Goal: Task Accomplishment & Management: Use online tool/utility

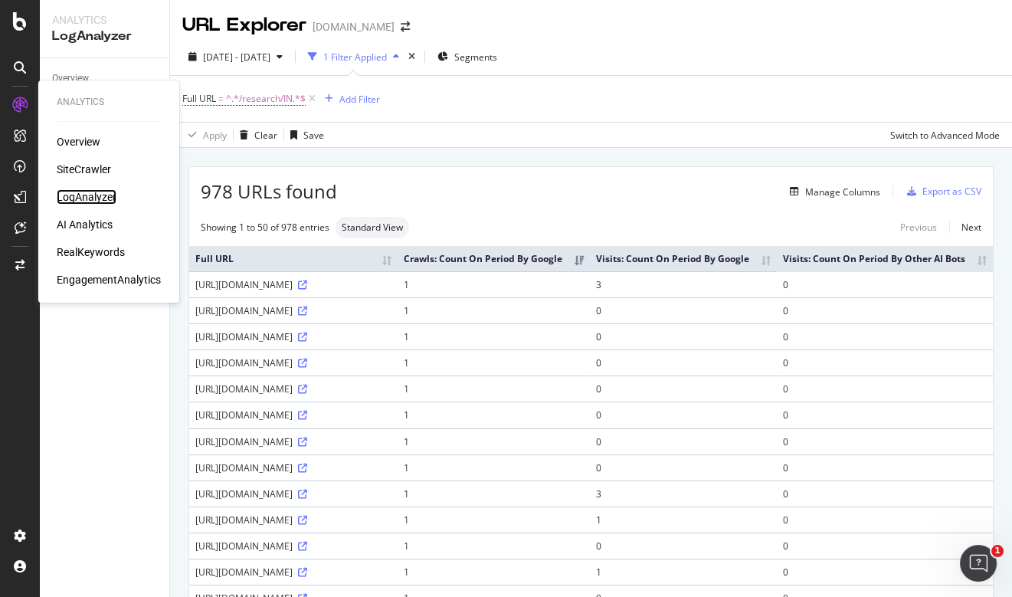
click at [98, 198] on div "LogAnalyzer" at bounding box center [87, 196] width 60 height 15
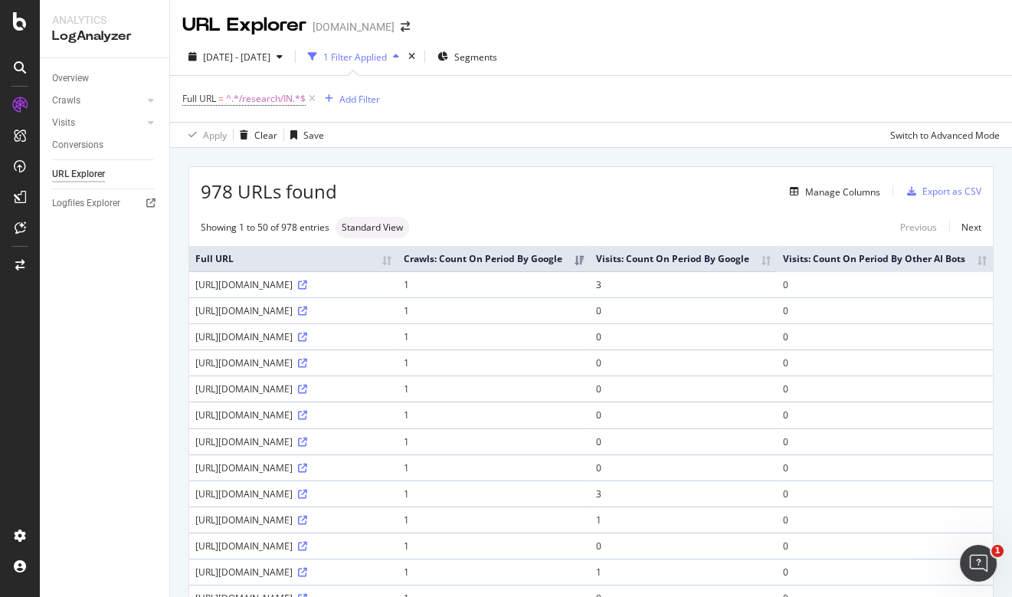
click at [543, 99] on div "Full URL = ^.*/research/IN.*$ Add Filter" at bounding box center [591, 99] width 818 height 46
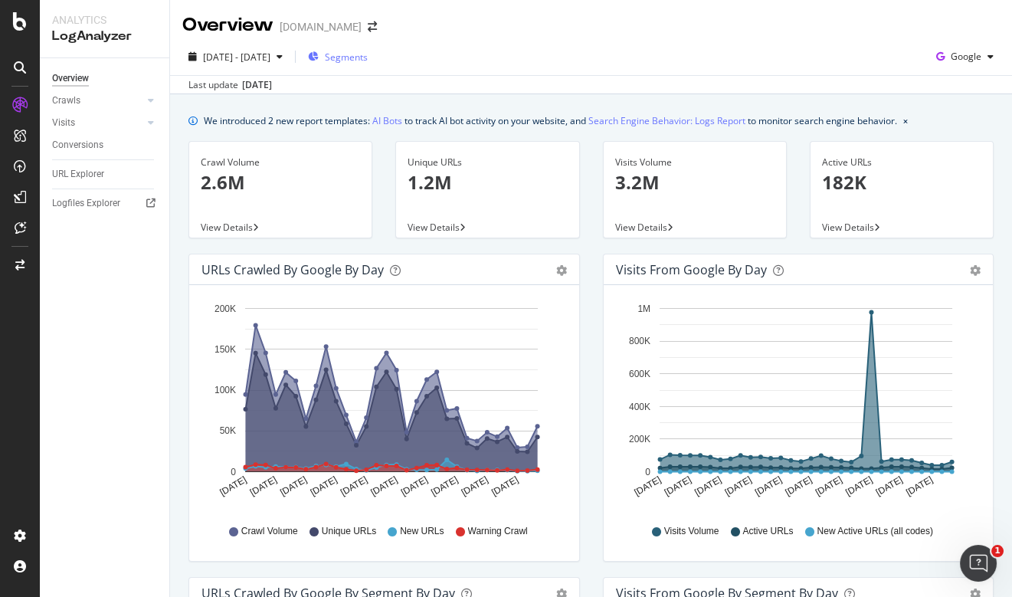
click at [368, 60] on span "Segments" at bounding box center [346, 57] width 43 height 13
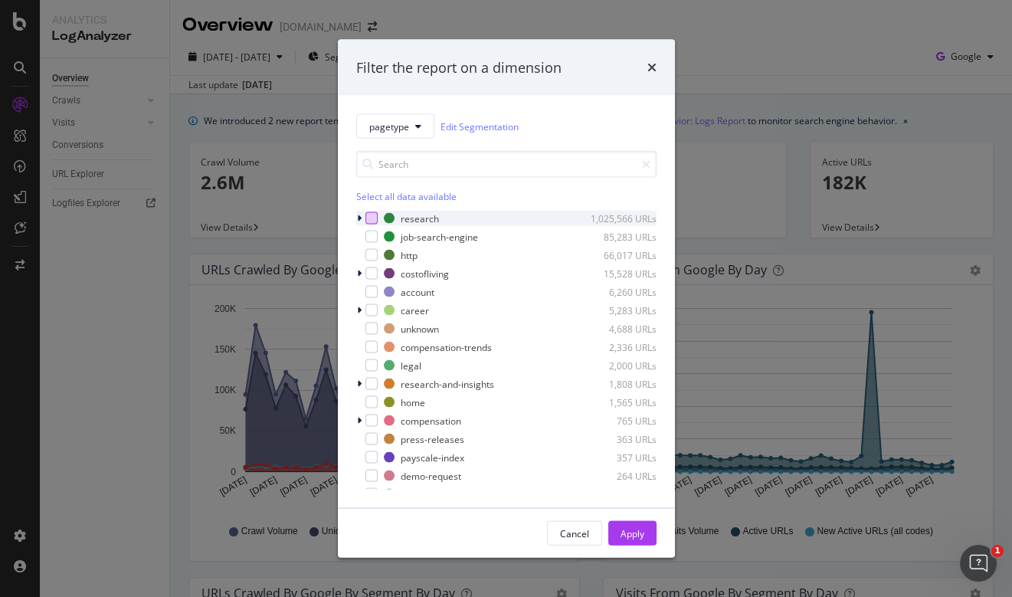
click at [372, 220] on div "modal" at bounding box center [372, 218] width 12 height 12
click at [646, 538] on button "Apply" at bounding box center [633, 533] width 48 height 25
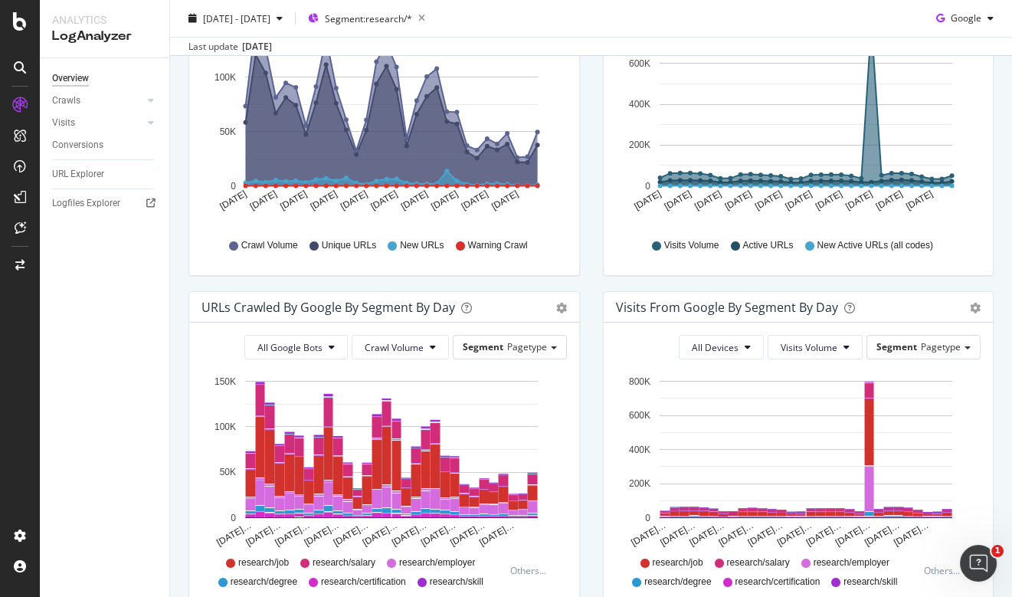
scroll to position [437, 0]
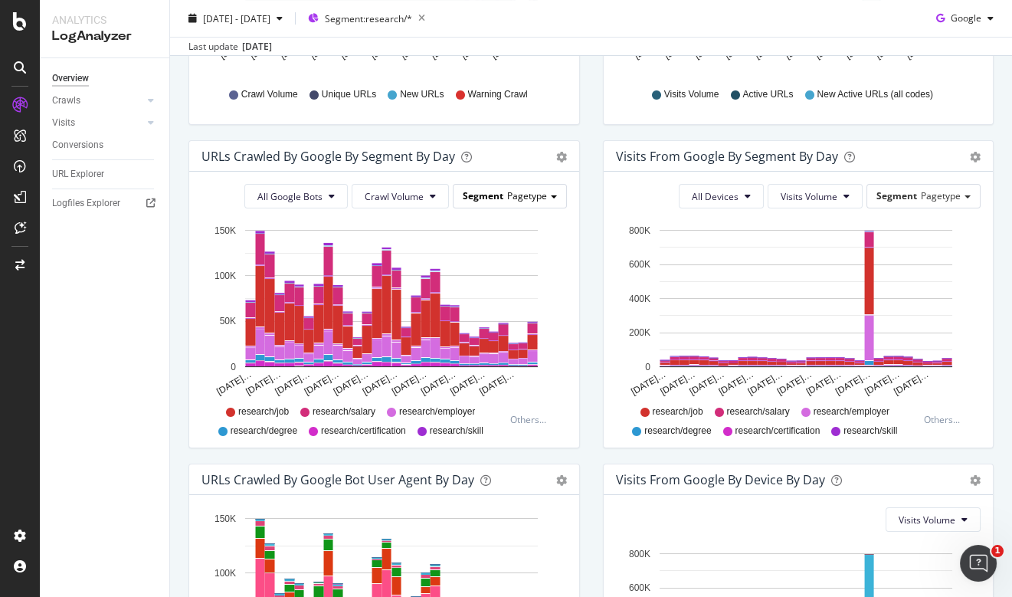
click at [513, 192] on span "Pagetype" at bounding box center [527, 195] width 40 height 13
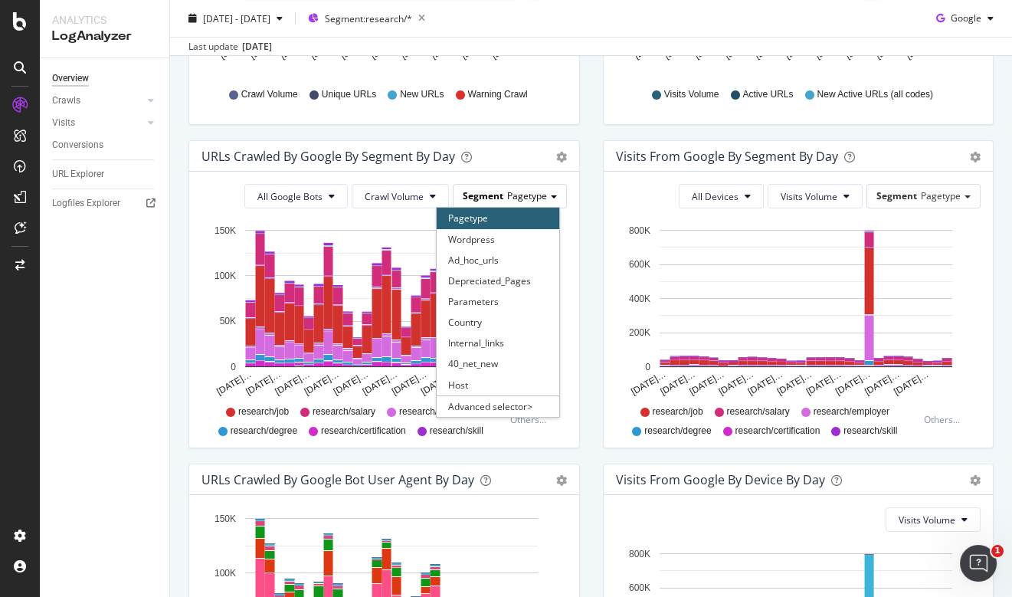
click at [513, 192] on span "Pagetype" at bounding box center [527, 195] width 40 height 13
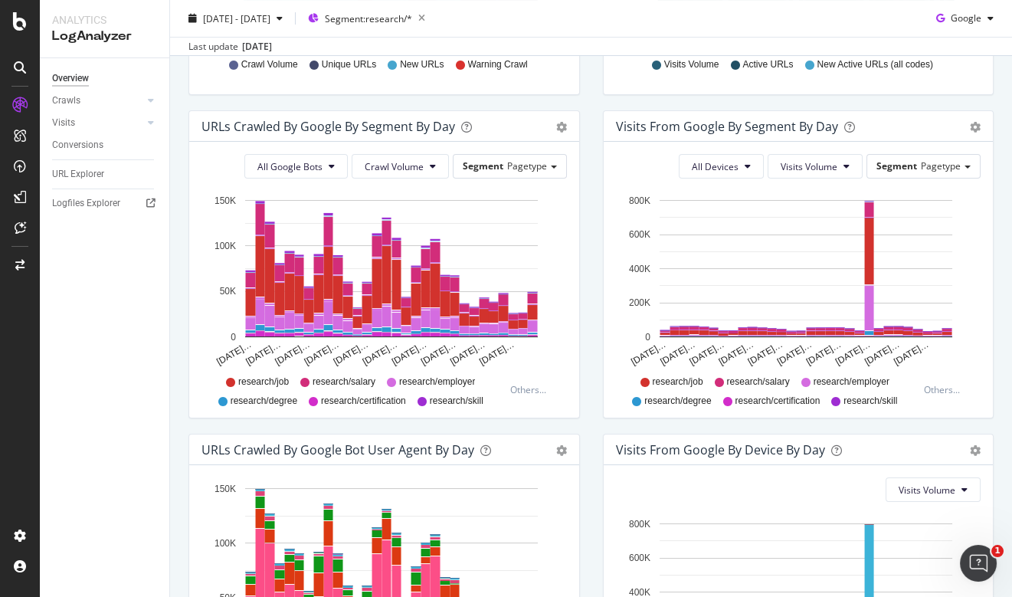
scroll to position [471, 0]
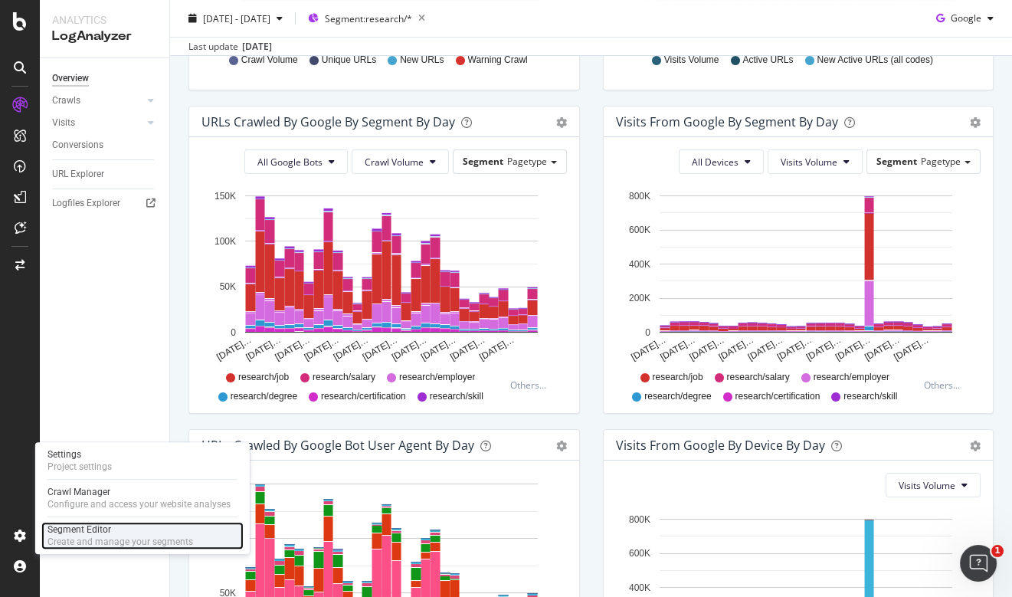
click at [114, 529] on div "Segment Editor" at bounding box center [121, 529] width 146 height 12
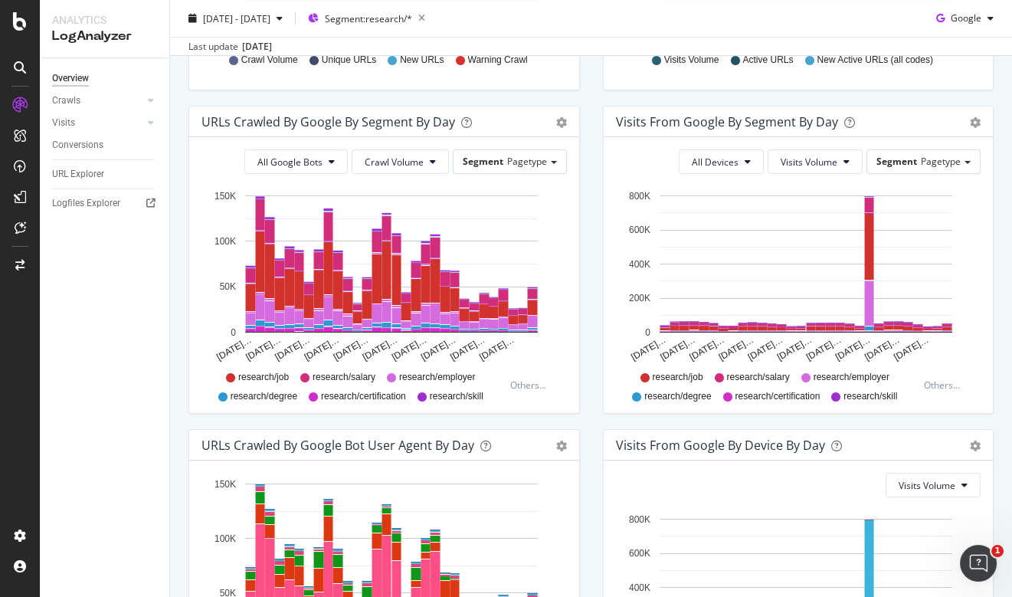
click at [539, 175] on div "All Google Bots Crawl Volume Segment Pagetype Hold CMD (⌘) while clicking to fi…" at bounding box center [384, 275] width 390 height 276
click at [543, 157] on span "Pagetype" at bounding box center [527, 161] width 40 height 13
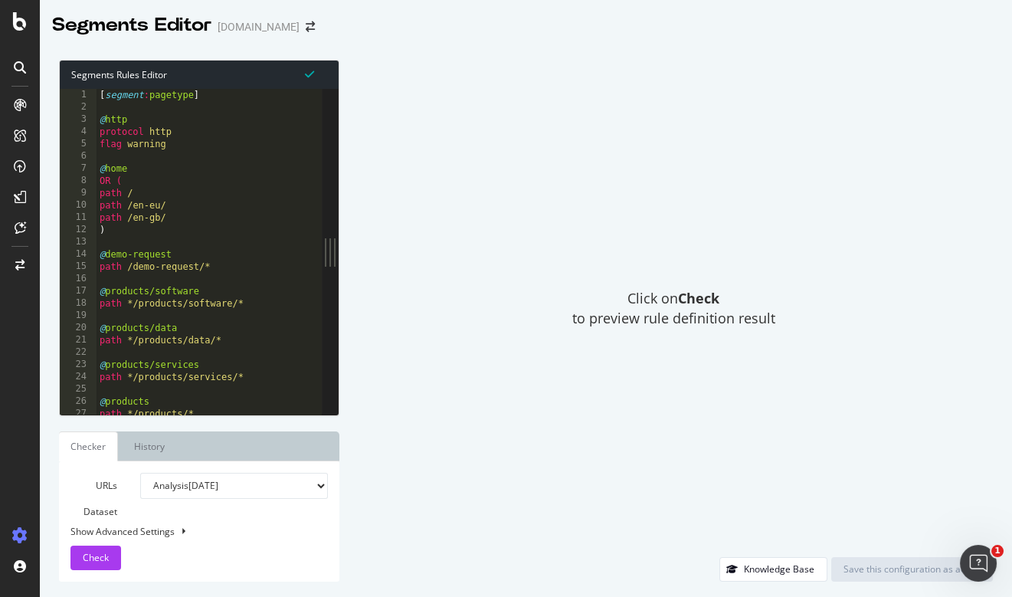
click at [162, 270] on div "[ segment : pagetype ] @ http protocol http flag warning @ home OR ( path / pat…" at bounding box center [613, 264] width 1032 height 351
type textarea "URL [URL][DOMAIN_NAME] )"
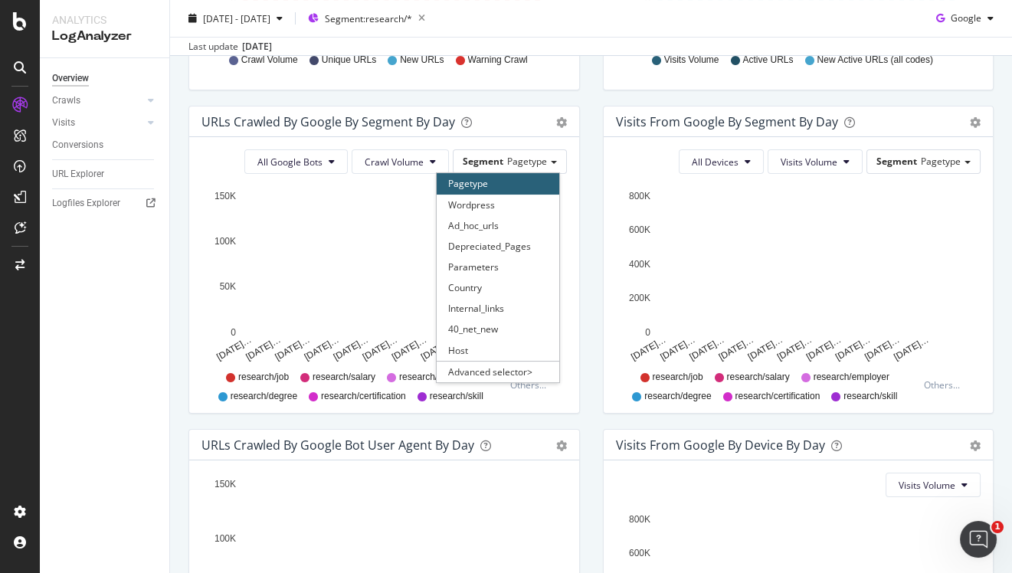
scroll to position [471, 0]
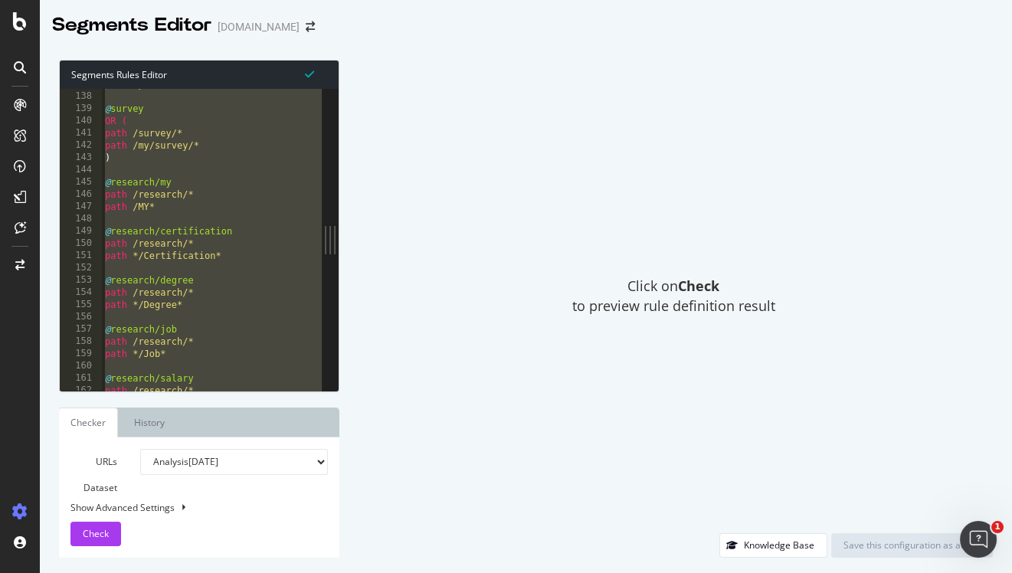
scroll to position [1780, 0]
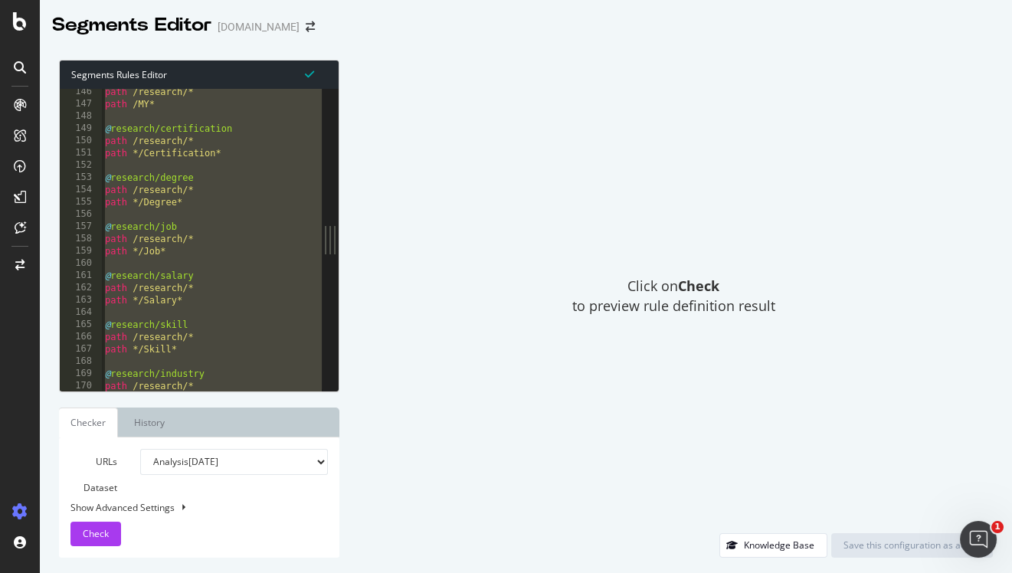
click at [242, 287] on div "path /research/* path /MY* @ research/certification path /research/* path */Cer…" at bounding box center [618, 249] width 1032 height 327
paste textarea "Cursor at row 1006"
type textarea ")"
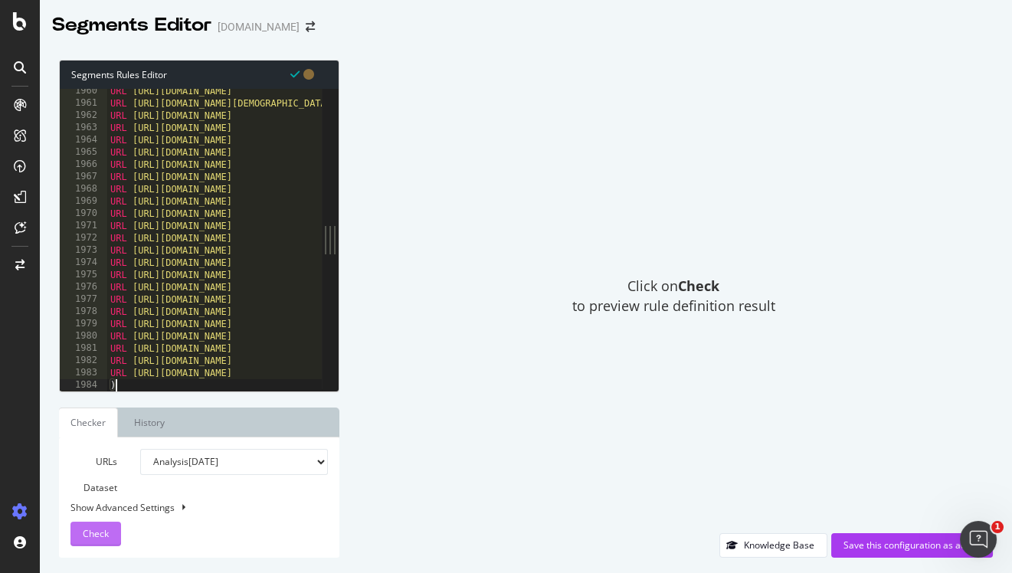
click at [104, 536] on span "Check" at bounding box center [96, 533] width 26 height 13
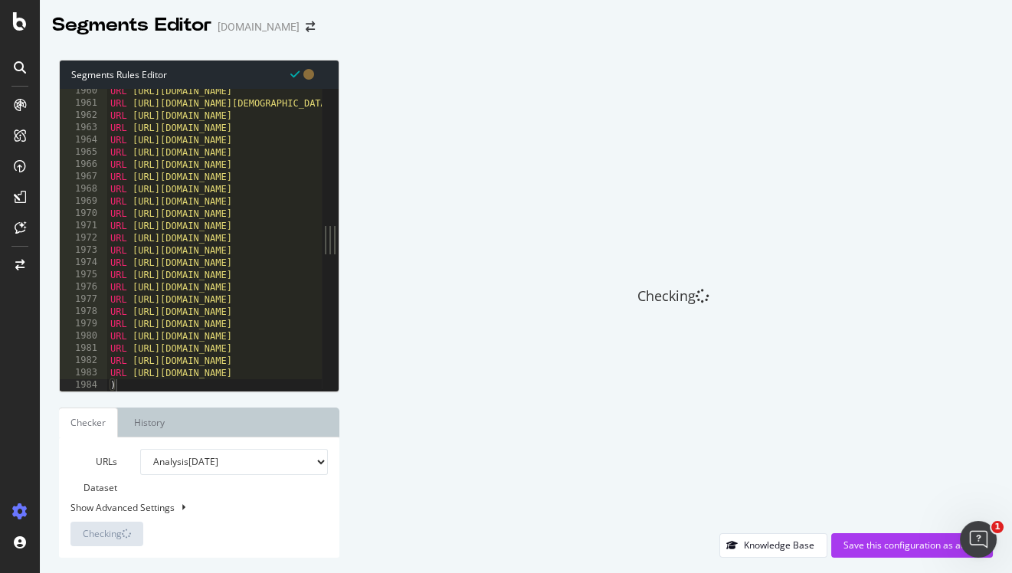
drag, startPoint x: 942, startPoint y: 550, endPoint x: 840, endPoint y: 487, distance: 120.2
click at [839, 487] on div "Checking Knowledge Base Save this configuration as active" at bounding box center [667, 309] width 654 height 498
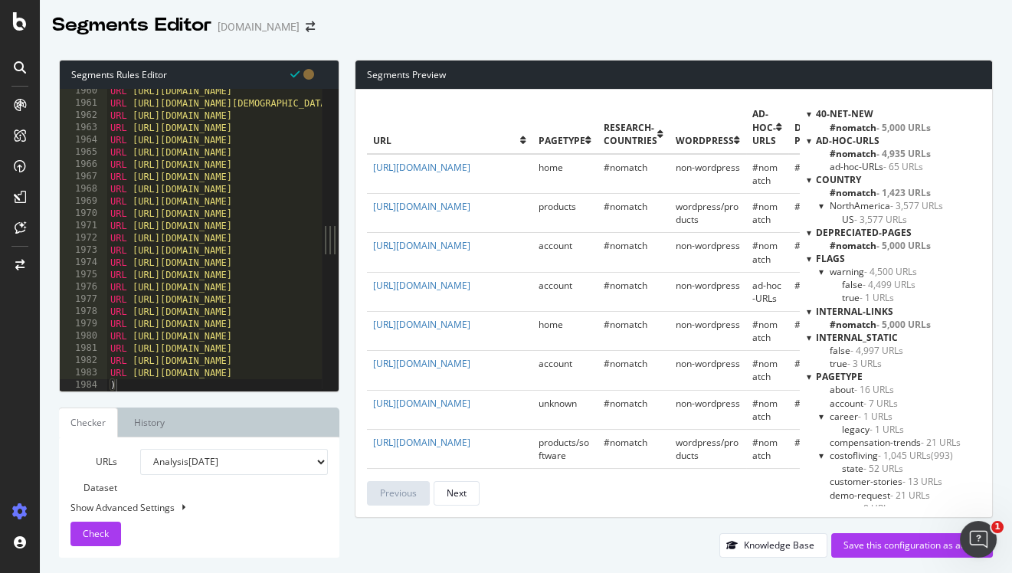
click at [807, 115] on div at bounding box center [809, 113] width 5 height 13
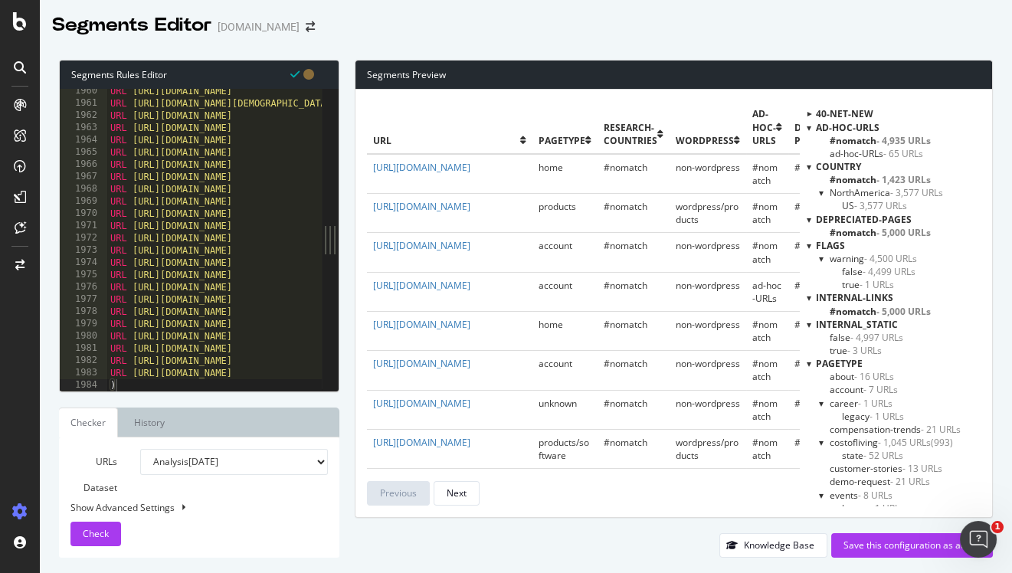
click at [809, 126] on div at bounding box center [809, 127] width 5 height 13
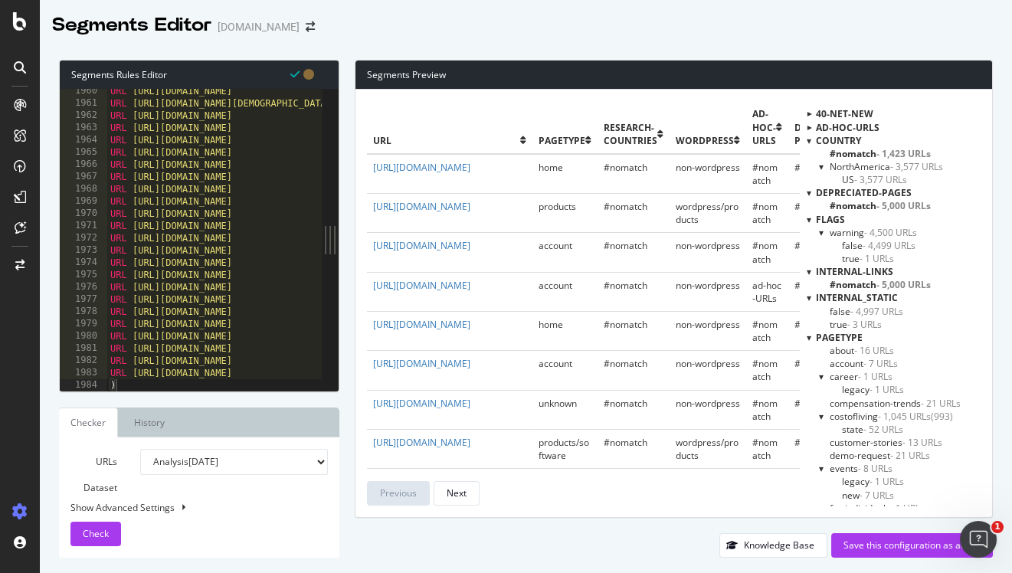
click at [808, 142] on div at bounding box center [809, 140] width 5 height 13
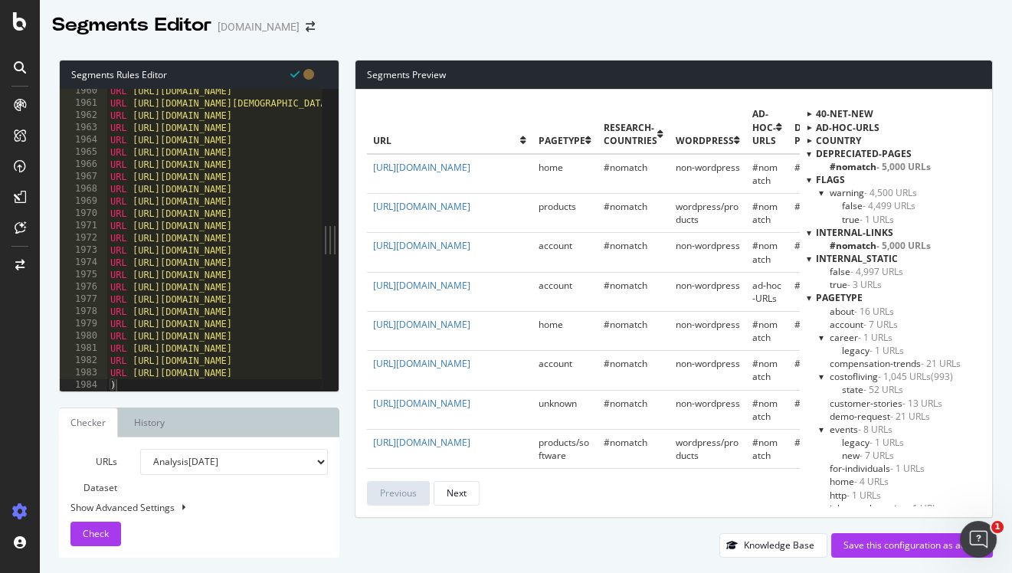
click at [809, 152] on div at bounding box center [809, 153] width 5 height 13
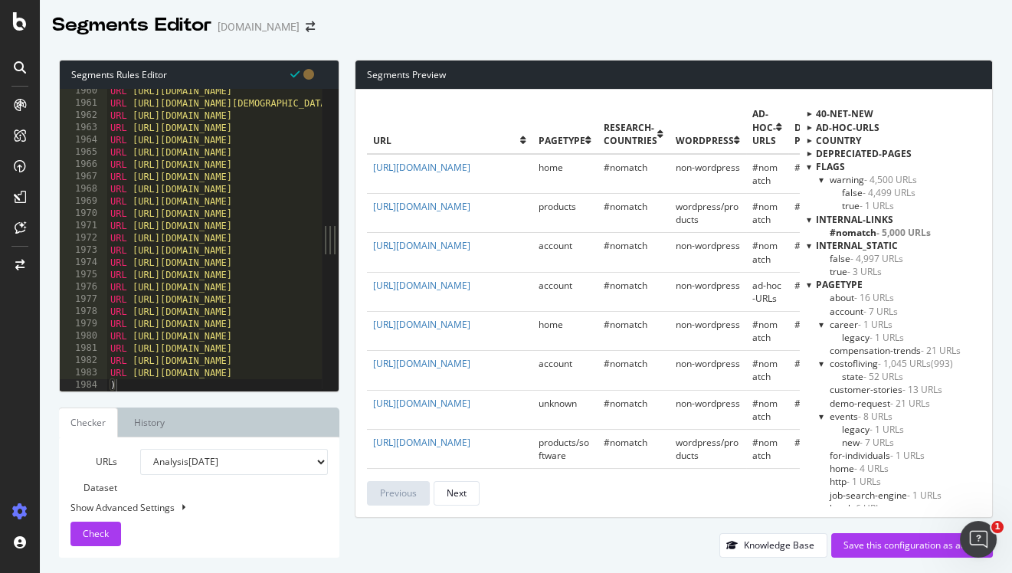
click at [809, 157] on div "depreciated-Pages" at bounding box center [894, 153] width 174 height 13
click at [809, 166] on div at bounding box center [809, 166] width 5 height 13
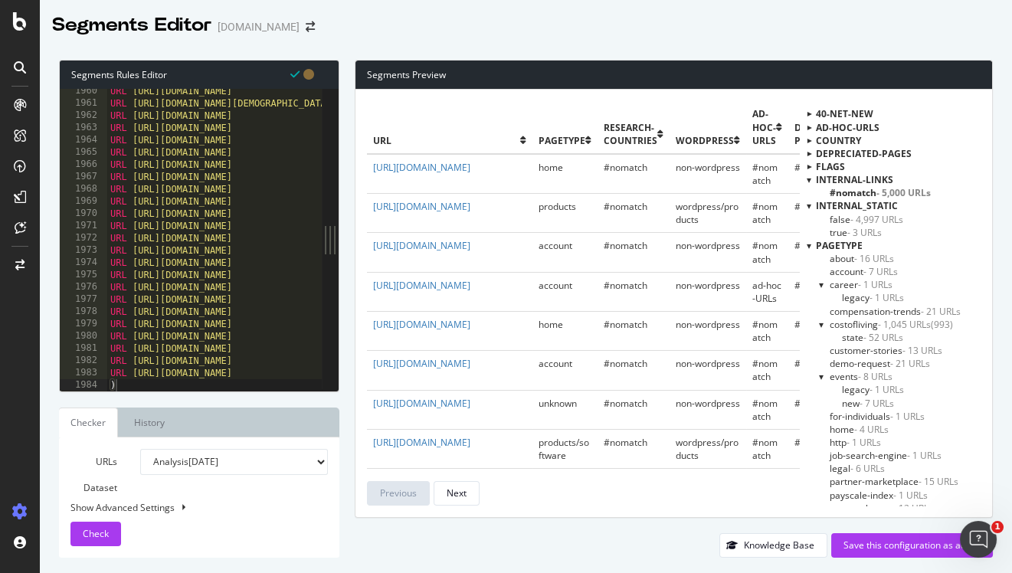
click at [812, 176] on div "internal-links" at bounding box center [894, 179] width 174 height 13
click at [811, 178] on div "internal-links" at bounding box center [894, 179] width 174 height 13
click at [809, 179] on div at bounding box center [809, 179] width 5 height 13
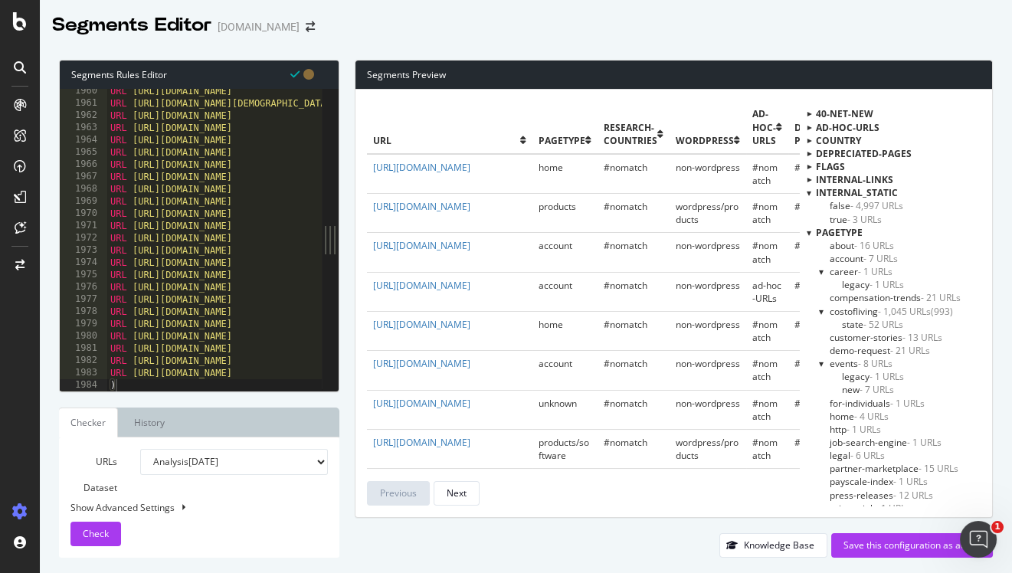
click at [807, 192] on div at bounding box center [809, 192] width 5 height 13
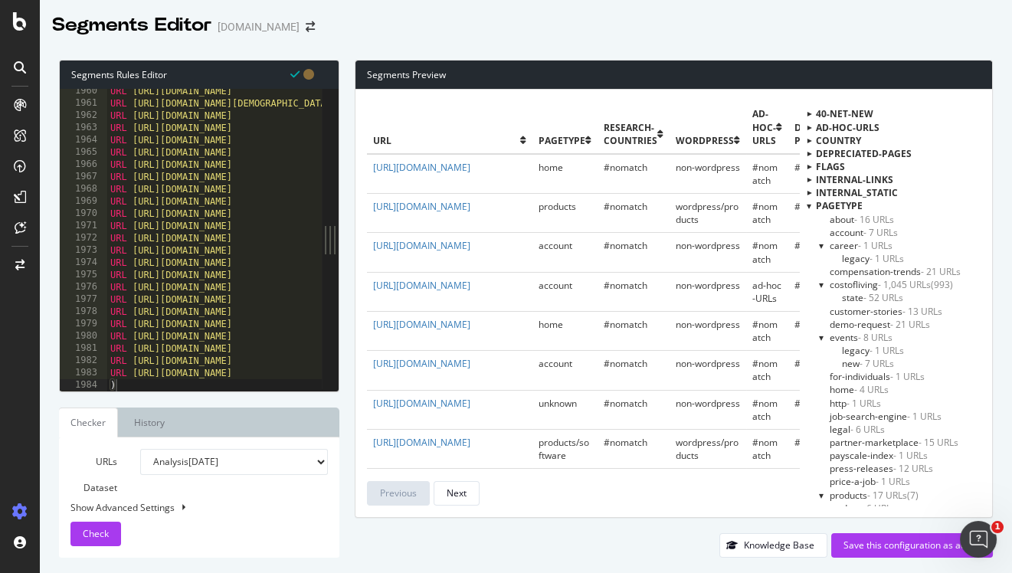
click at [820, 244] on div at bounding box center [822, 245] width 6 height 13
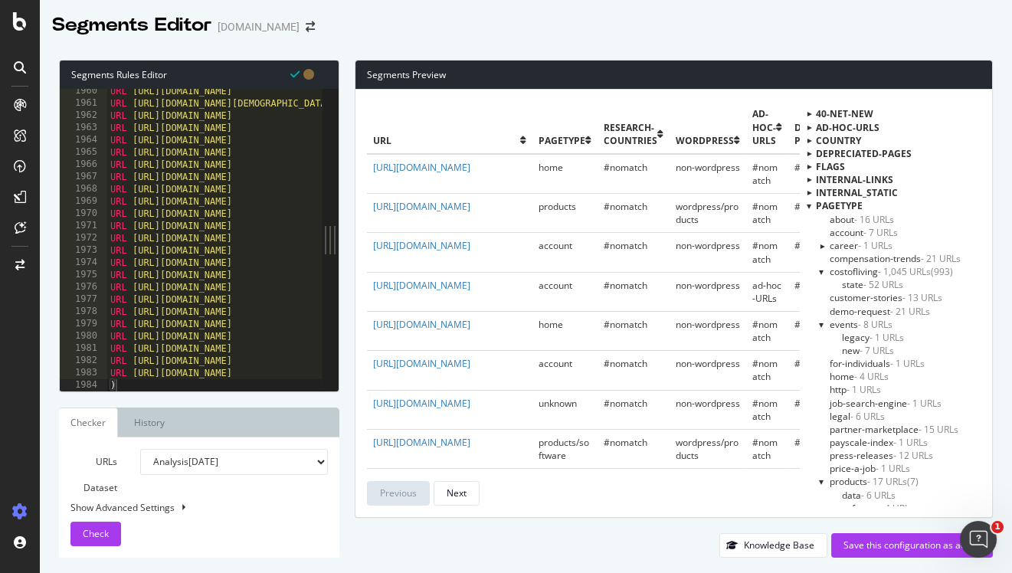
click at [819, 274] on div at bounding box center [822, 271] width 6 height 13
click at [821, 310] on div at bounding box center [822, 311] width 6 height 13
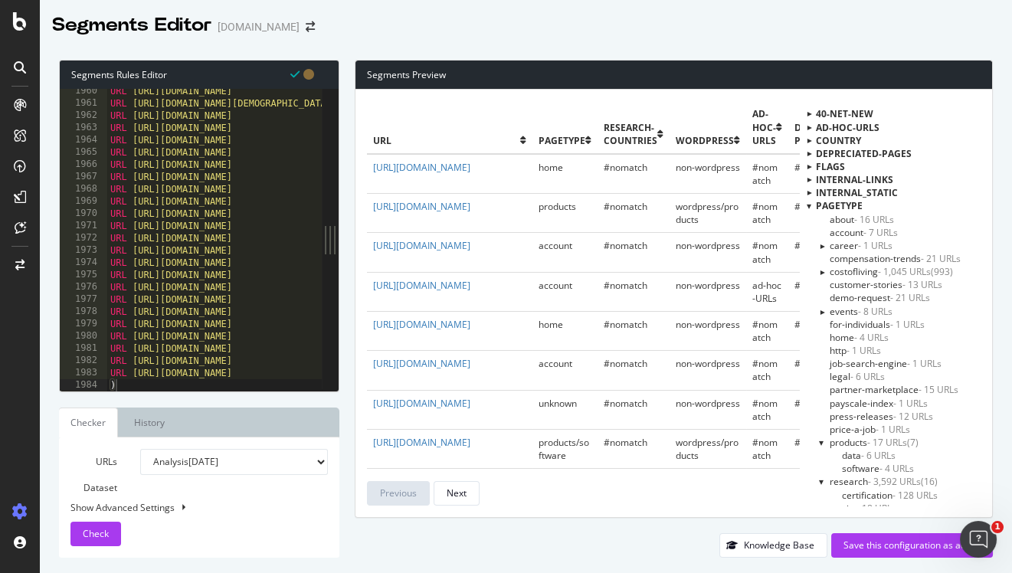
click at [820, 442] on div at bounding box center [822, 442] width 6 height 13
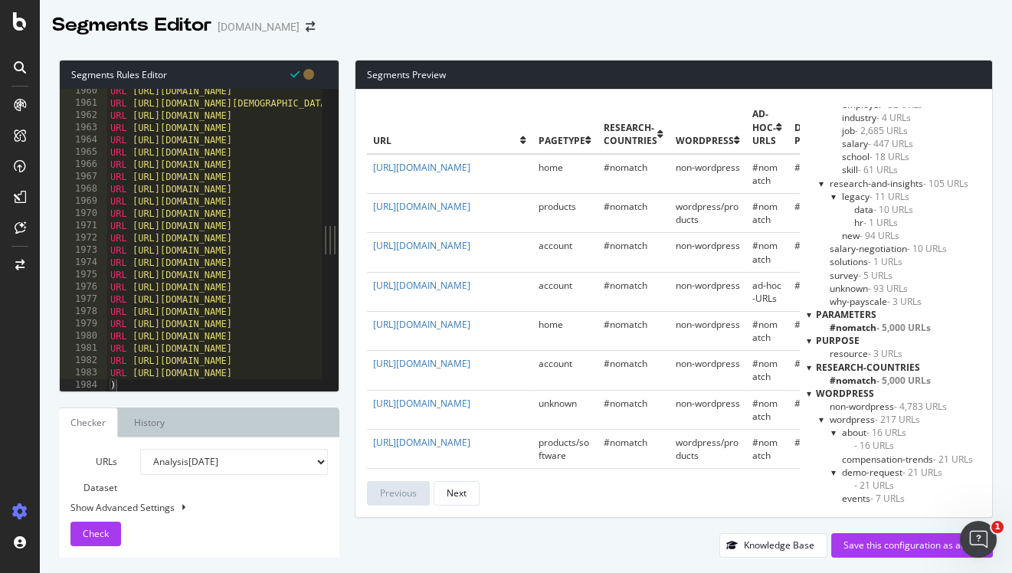
scroll to position [428, 0]
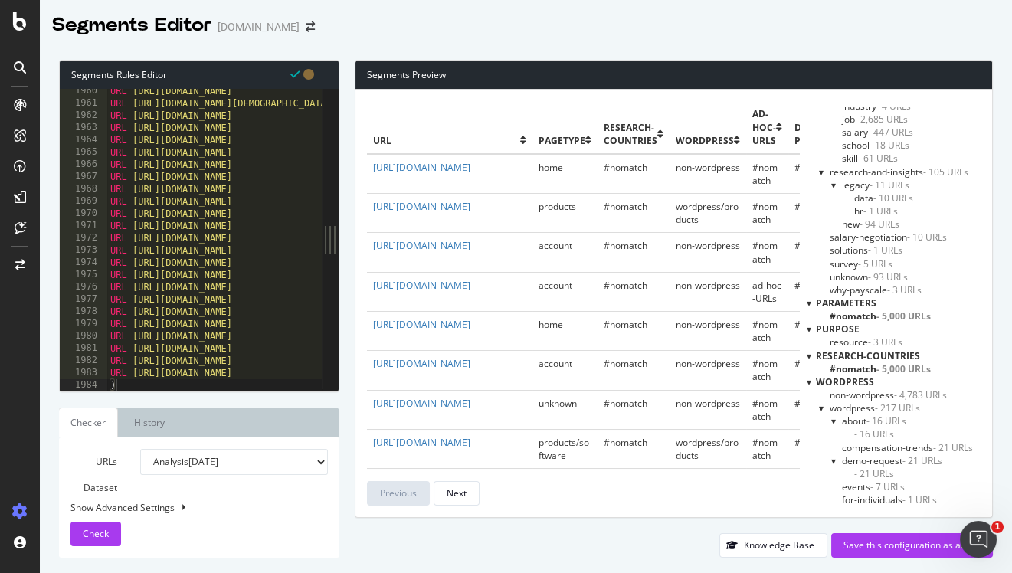
click at [807, 383] on div at bounding box center [809, 382] width 5 height 13
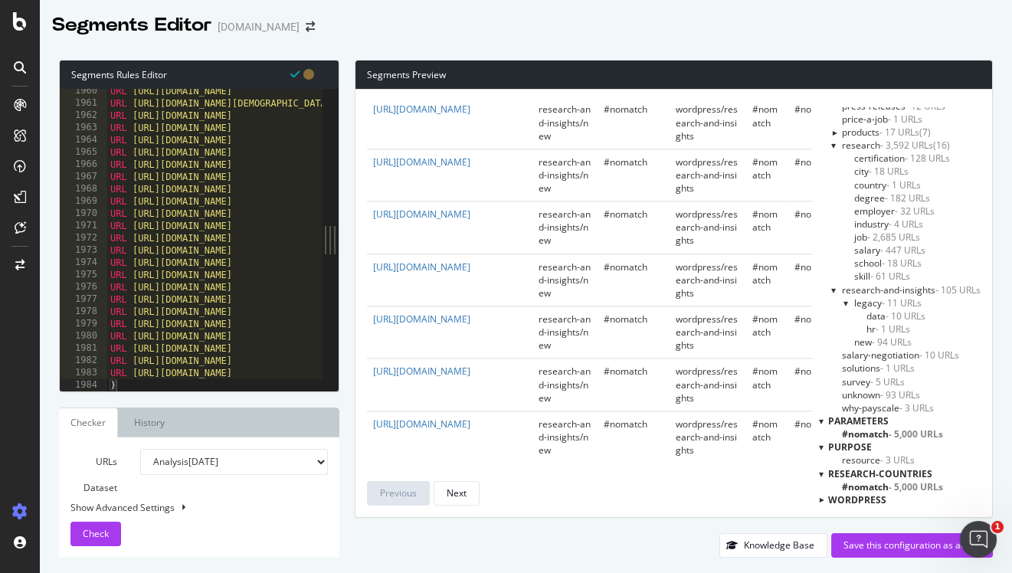
scroll to position [310, 0]
click at [144, 505] on div "Show Advanced Settings" at bounding box center [188, 507] width 258 height 13
select select "5000"
select select "100"
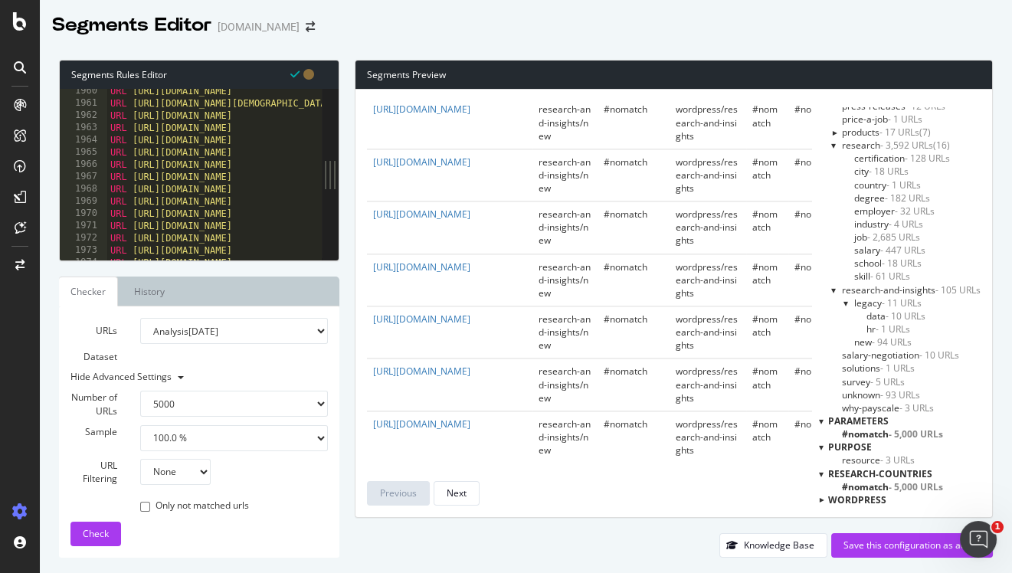
click at [201, 408] on select "100 500 1000 5000" at bounding box center [233, 404] width 187 height 26
click at [140, 391] on select "100 500 1000 5000" at bounding box center [233, 404] width 187 height 26
click at [174, 470] on select "None Equal to Not equal to Starts with Doesn't start with Ends with Doesn't end…" at bounding box center [175, 472] width 71 height 26
select select "contains"
click at [140, 459] on select "None Equal to Not equal to Starts with Doesn't start with Ends with Doesn't end…" at bounding box center [175, 472] width 71 height 26
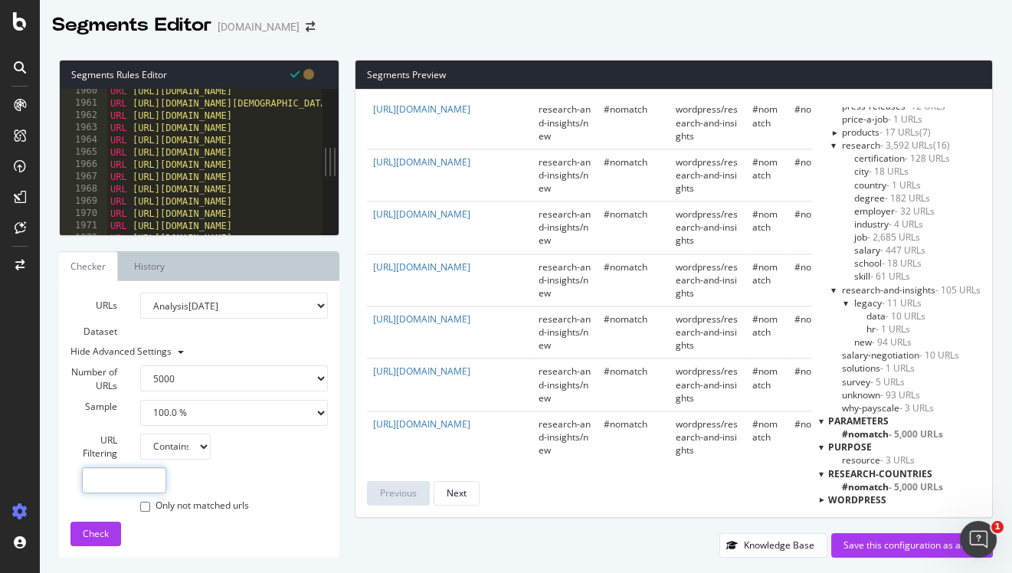
click at [156, 478] on input "text" at bounding box center [124, 481] width 84 height 26
type input "/research/"
click at [89, 538] on span "Check" at bounding box center [96, 533] width 26 height 13
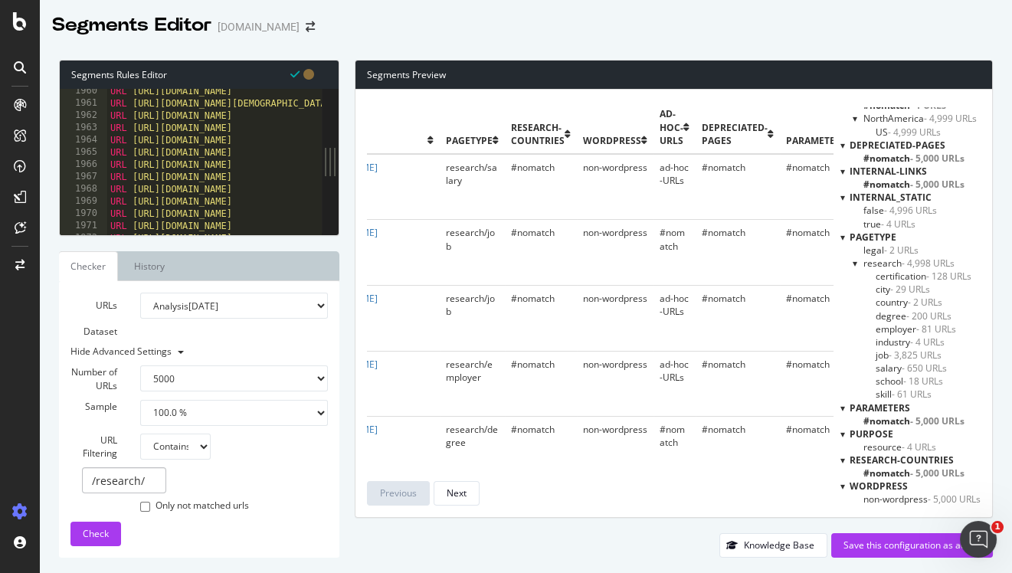
scroll to position [0, 92]
click at [139, 185] on div "URL https://www.payscale.com/compensation-trends/compensation-benchmarking-what…" at bounding box center [623, 170] width 1032 height 171
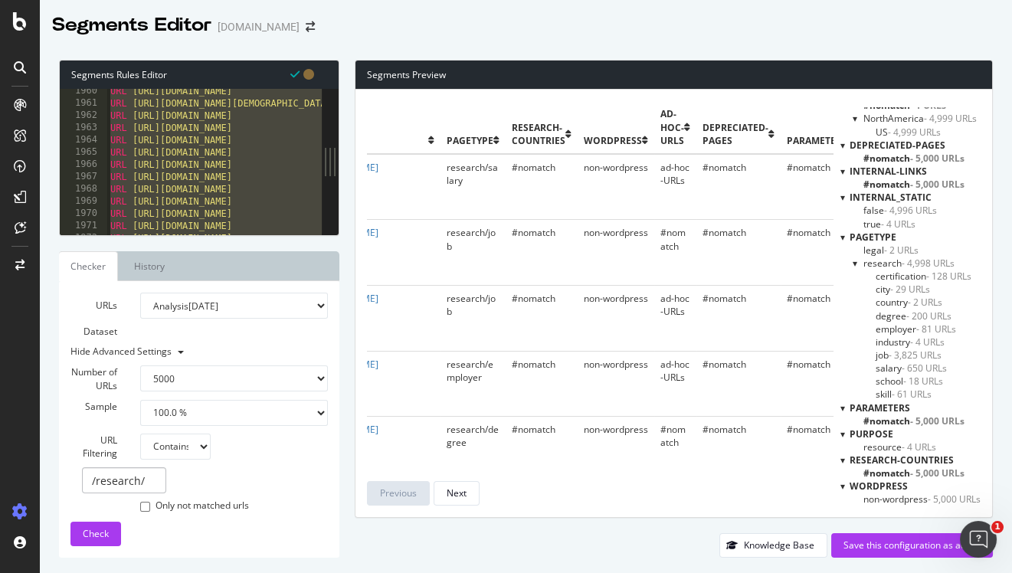
paste textarea "Cursor at row 1984"
type textarea ")"
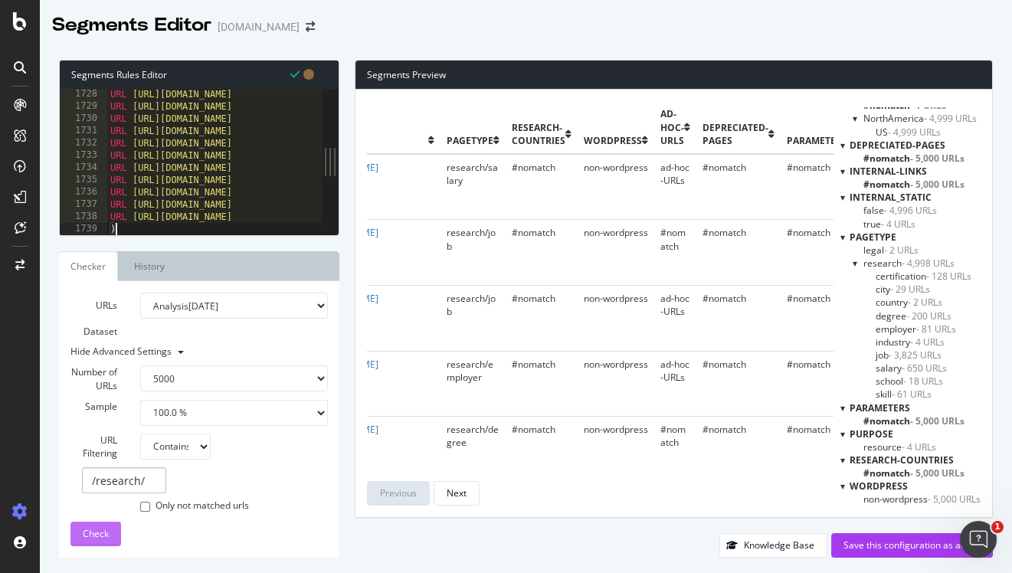
click at [108, 533] on button "Check" at bounding box center [96, 534] width 51 height 25
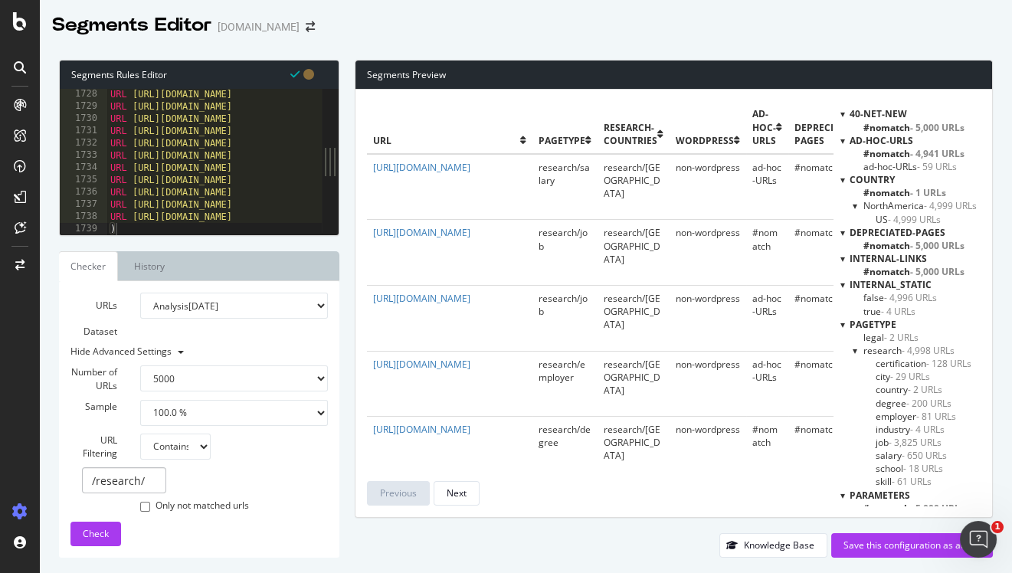
scroll to position [113, 0]
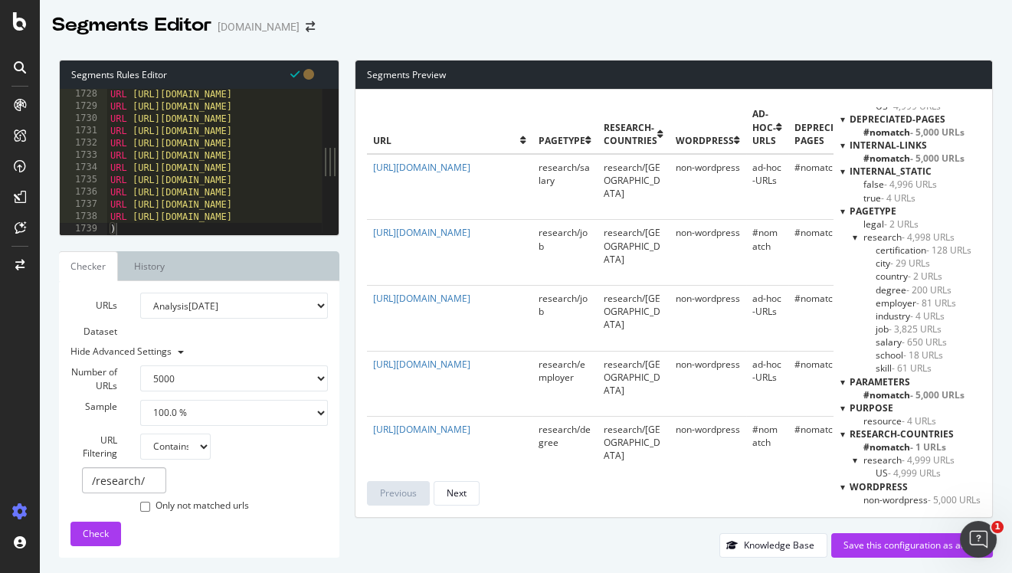
click at [892, 461] on span "research - 4,999 URLs" at bounding box center [909, 460] width 91 height 13
click at [892, 461] on span "research - 4,999 URLs" at bounding box center [911, 460] width 94 height 13
click at [891, 472] on span "- 4,999 URLs" at bounding box center [914, 473] width 53 height 13
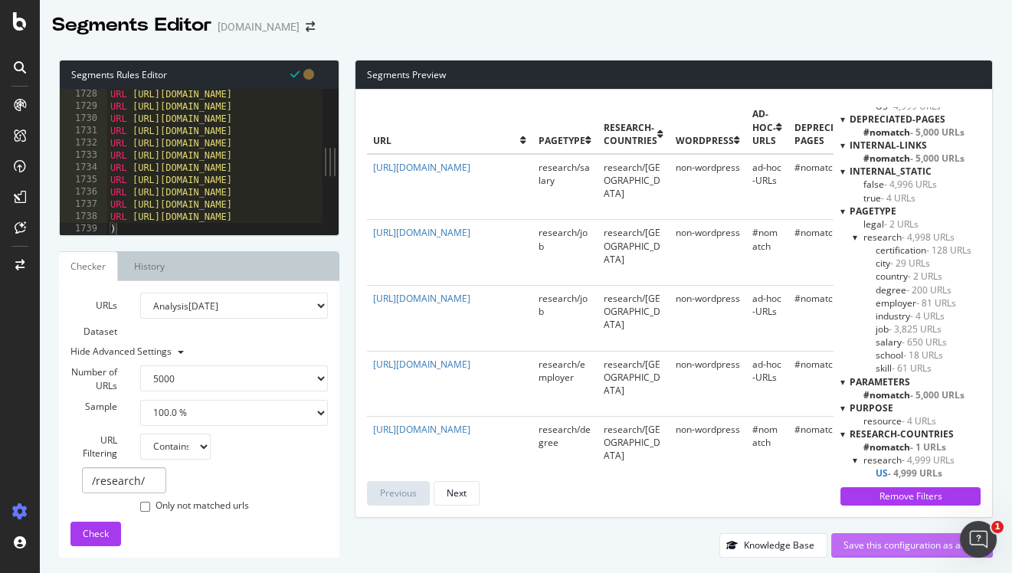
click at [881, 551] on div "Save this configuration as active" at bounding box center [912, 545] width 137 height 13
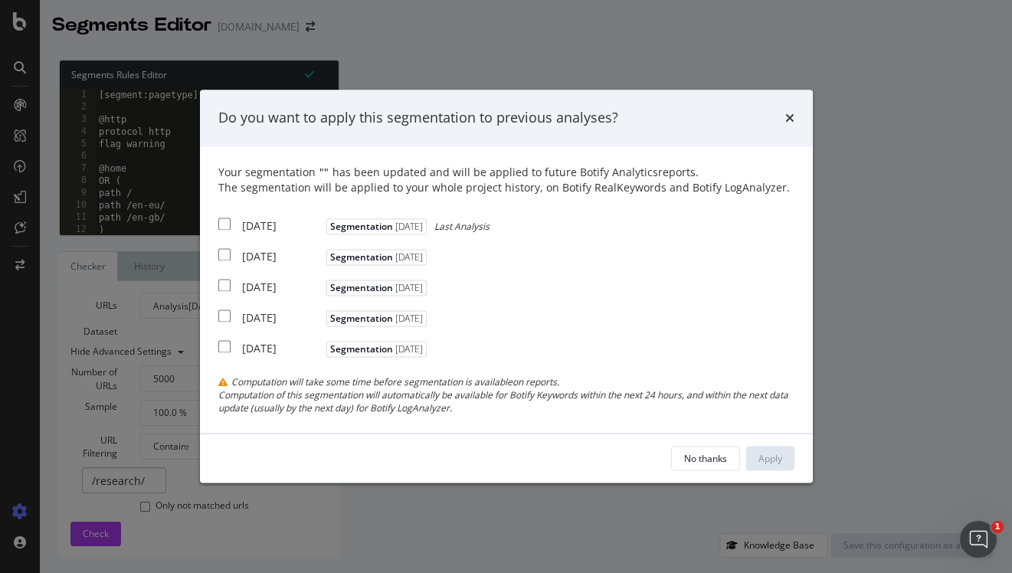
click at [229, 225] on input "modal" at bounding box center [224, 224] width 12 height 12
checkbox input "true"
click at [769, 456] on div "Apply" at bounding box center [771, 458] width 24 height 13
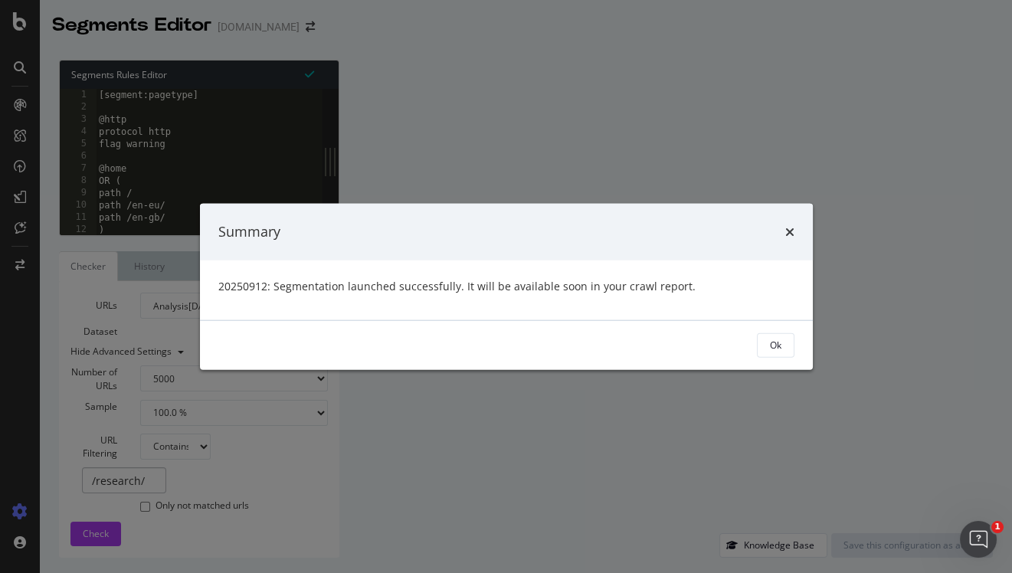
click at [483, 286] on p "20250912: Segmentation launched successfully. It will be available soon in your…" at bounding box center [506, 285] width 576 height 15
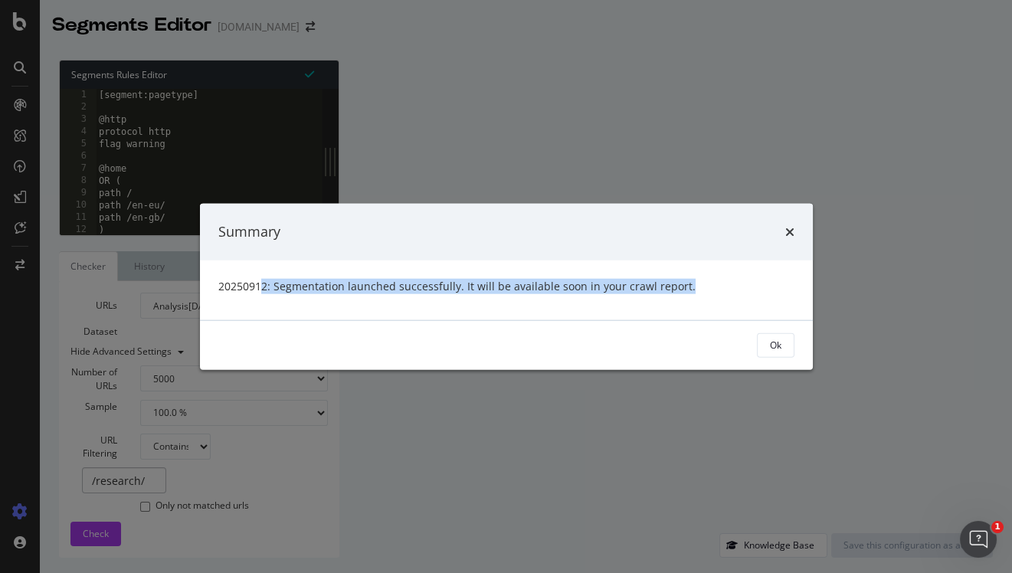
click at [483, 286] on p "20250912: Segmentation launched successfully. It will be available soon in your…" at bounding box center [506, 285] width 576 height 15
copy div "20250912: Segmentation launched successfully. It will be available soon in your…"
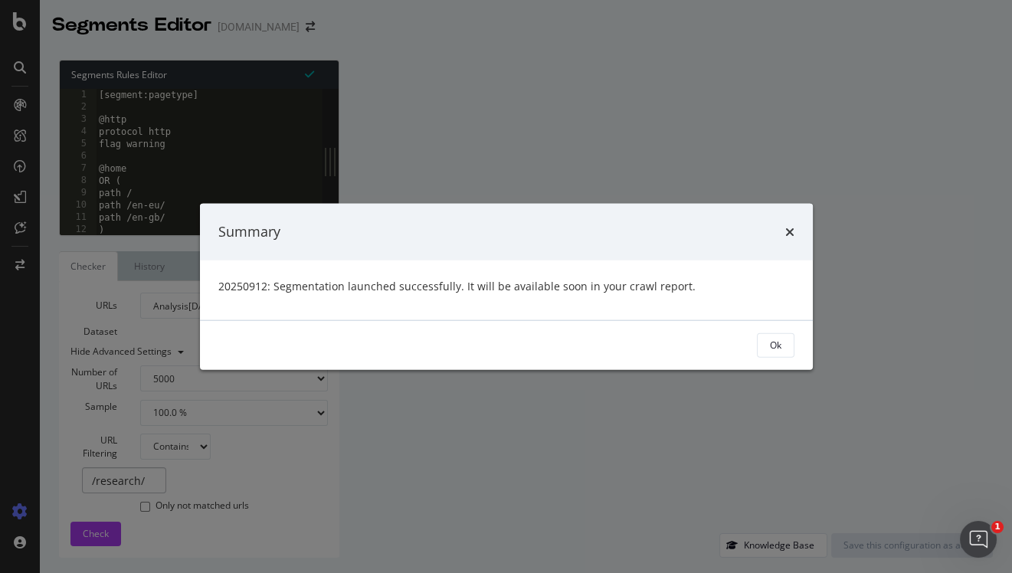
click at [781, 238] on div "Summary" at bounding box center [506, 232] width 576 height 20
click at [783, 235] on div "Summary" at bounding box center [506, 232] width 576 height 20
click at [791, 230] on icon "times" at bounding box center [790, 231] width 9 height 12
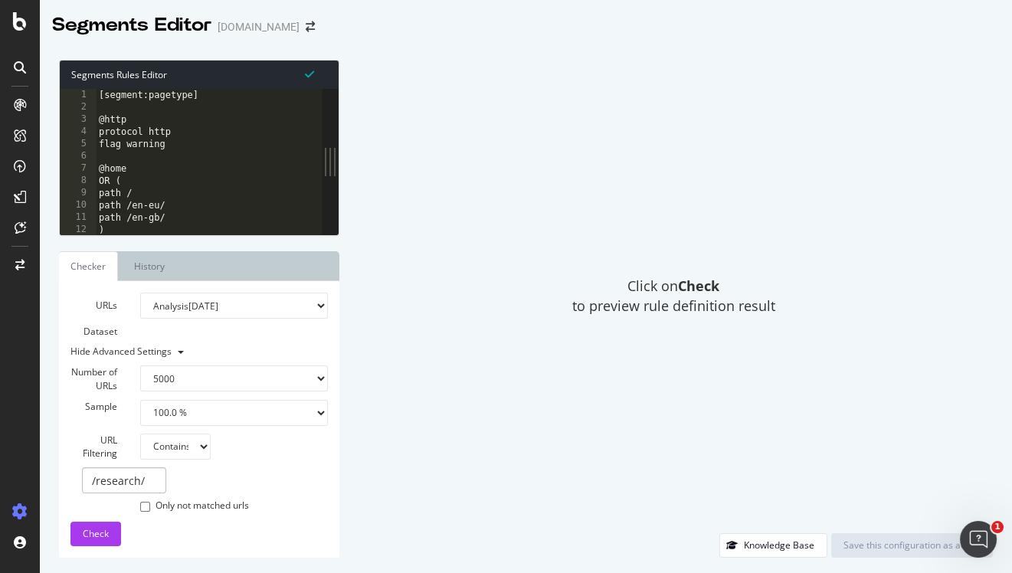
click at [521, 129] on div "Click on Check to preview rule definition result" at bounding box center [674, 297] width 638 height 474
